Goal: Task Accomplishment & Management: Manage account settings

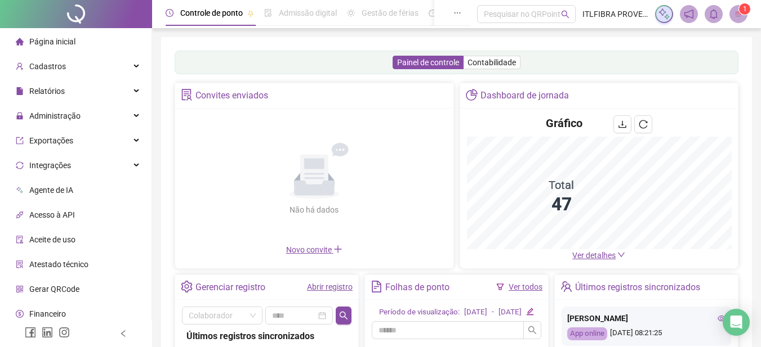
click at [98, 104] on ul "Página inicial Cadastros Relatórios Administração Exportações Integrações Agent…" at bounding box center [76, 202] width 152 height 349
click at [97, 111] on div "Administração" at bounding box center [75, 116] width 147 height 23
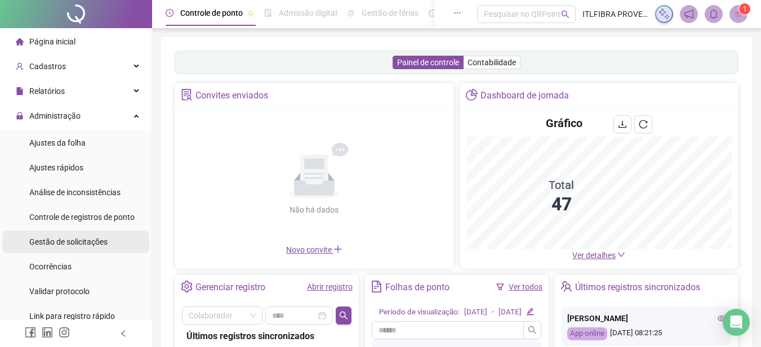
click at [96, 231] on div "Gestão de solicitações" at bounding box center [68, 242] width 78 height 23
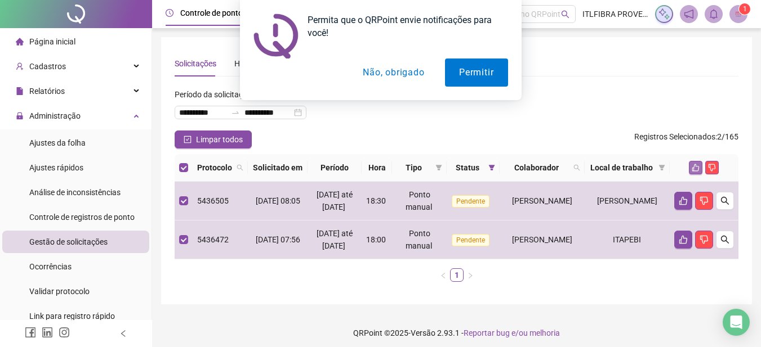
click at [700, 170] on button "button" at bounding box center [696, 168] width 14 height 14
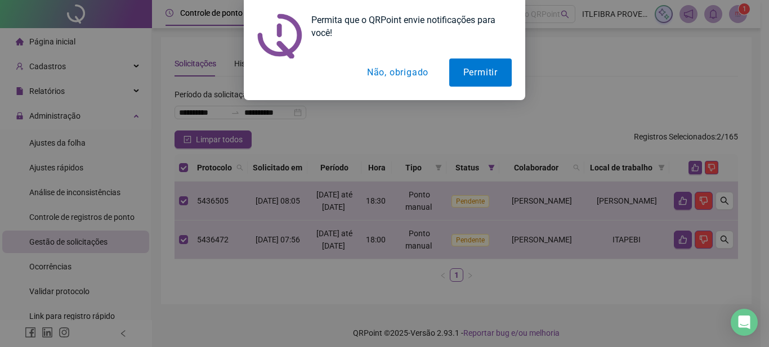
click at [394, 78] on button "Não, obrigado" at bounding box center [398, 73] width 90 height 28
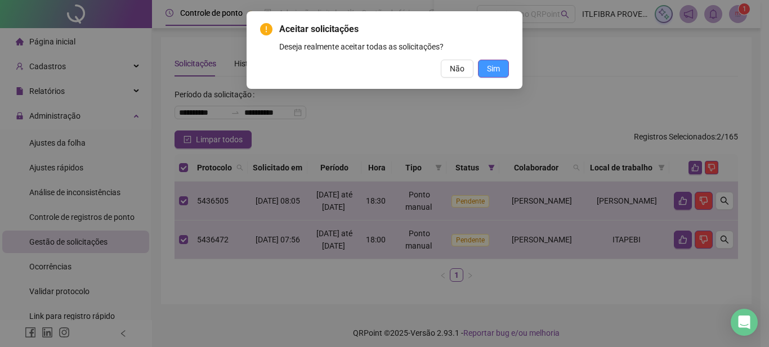
click at [493, 66] on span "Sim" at bounding box center [493, 68] width 13 height 12
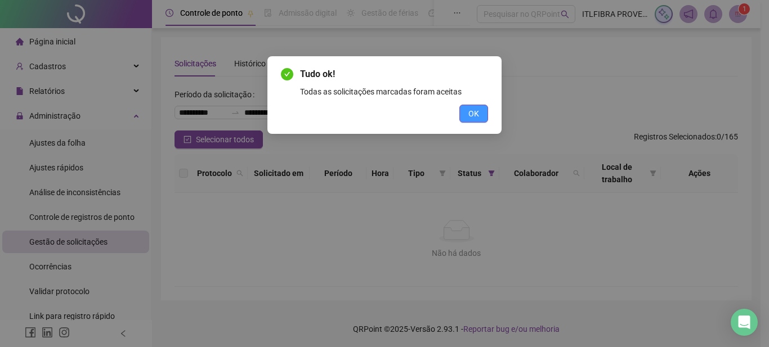
click at [476, 112] on span "OK" at bounding box center [473, 114] width 11 height 12
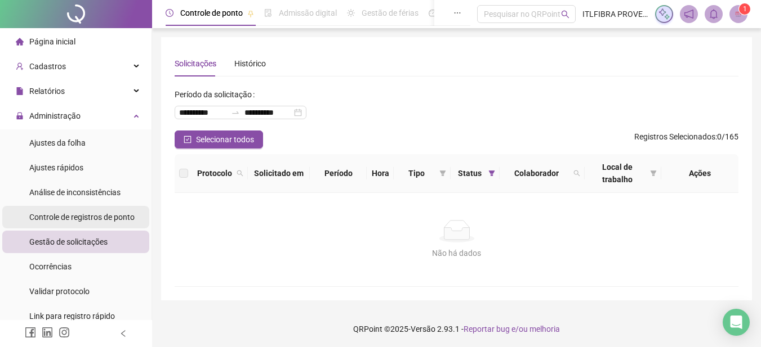
click at [71, 222] on div "Controle de registros de ponto" at bounding box center [81, 217] width 105 height 23
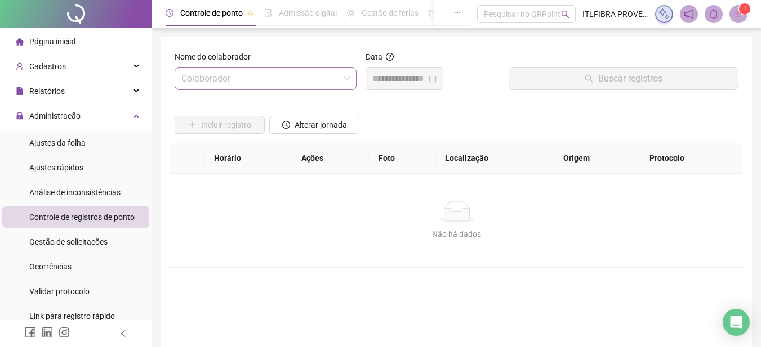
click at [257, 79] on input "search" at bounding box center [260, 78] width 158 height 21
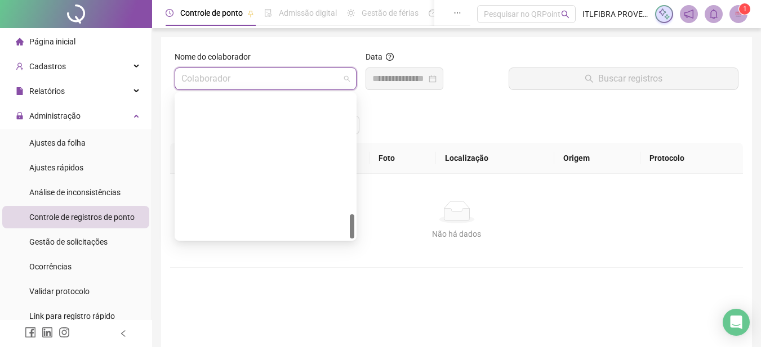
scroll to position [703, 0]
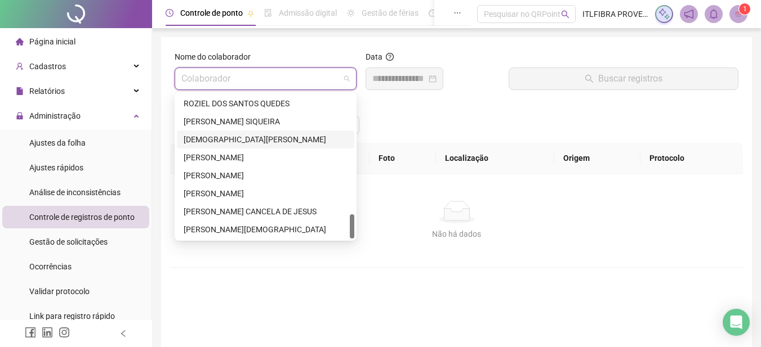
click at [279, 139] on div "[DEMOGRAPHIC_DATA][PERSON_NAME]" at bounding box center [266, 139] width 164 height 12
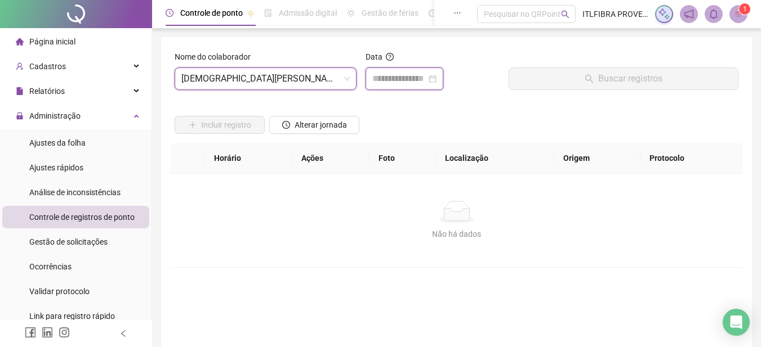
click at [397, 78] on input at bounding box center [399, 79] width 54 height 14
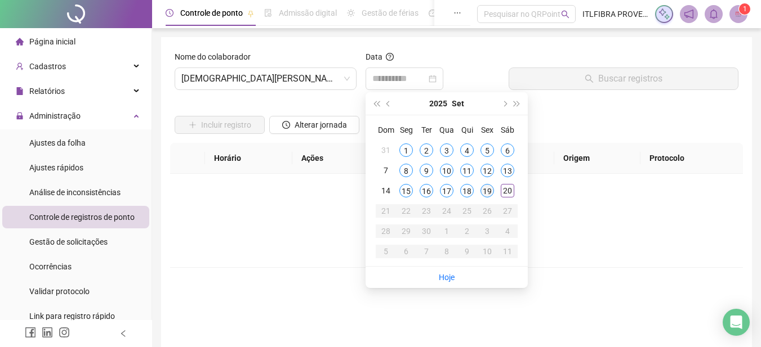
click at [485, 191] on div "19" at bounding box center [487, 191] width 14 height 14
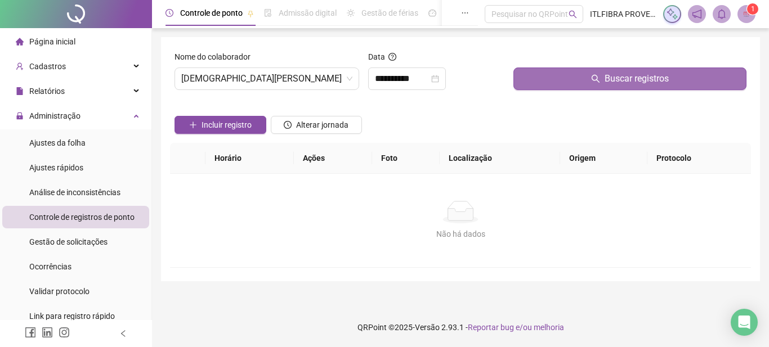
click at [555, 75] on button "Buscar registros" at bounding box center [629, 79] width 233 height 23
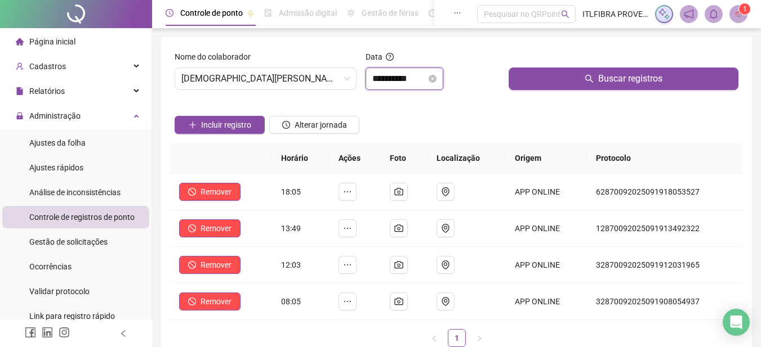
click at [399, 82] on input "**********" at bounding box center [399, 79] width 54 height 14
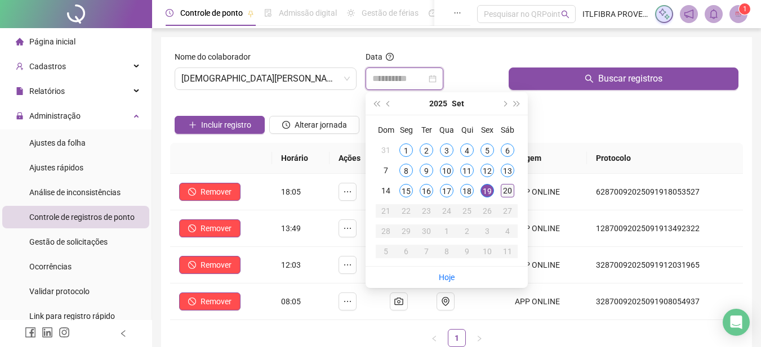
type input "**********"
click at [506, 191] on div "20" at bounding box center [507, 191] width 14 height 14
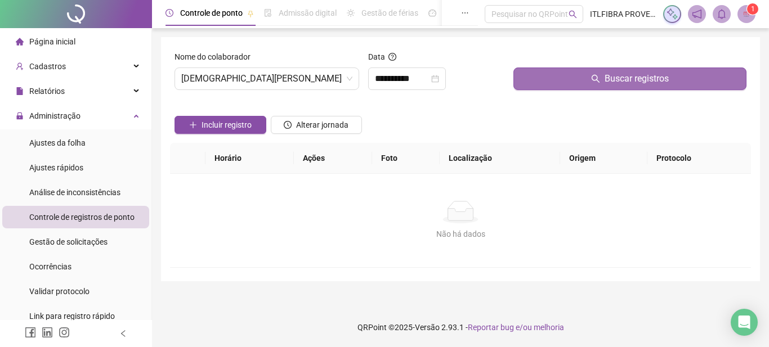
click at [558, 82] on button "Buscar registros" at bounding box center [629, 79] width 233 height 23
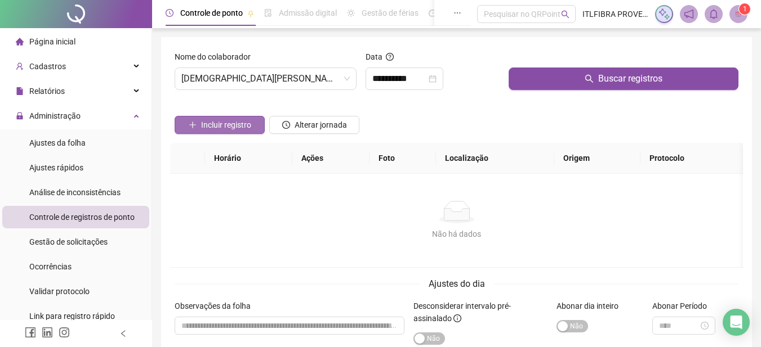
click at [239, 119] on span "Incluir registro" at bounding box center [226, 125] width 50 height 12
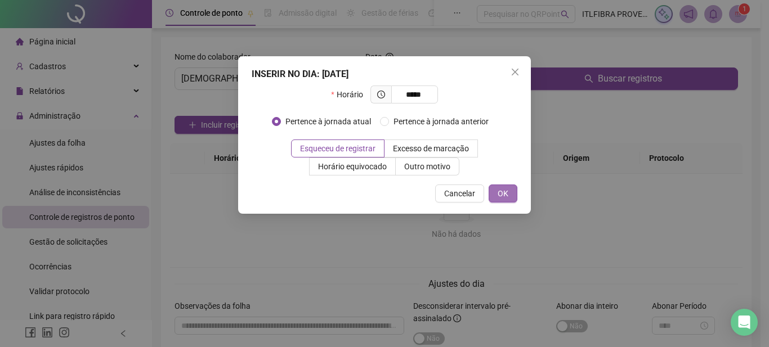
type input "*****"
click at [500, 187] on button "OK" at bounding box center [503, 194] width 29 height 18
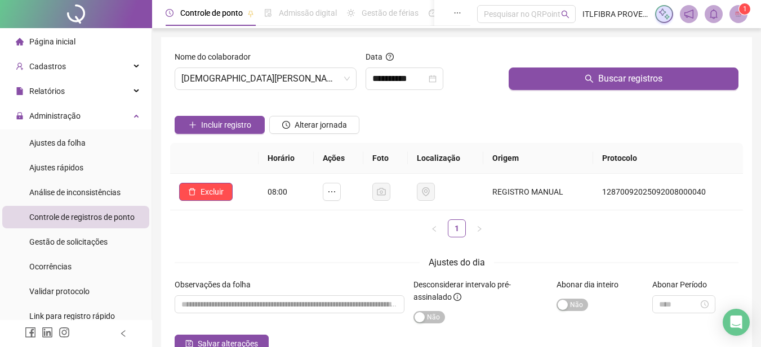
click at [487, 56] on div "Data" at bounding box center [432, 59] width 134 height 17
